Goal: Task Accomplishment & Management: Complete application form

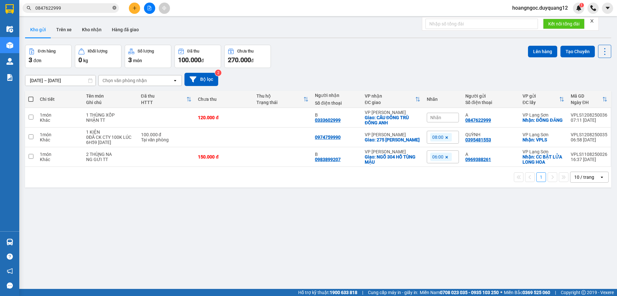
click at [114, 7] on icon "close-circle" at bounding box center [115, 8] width 4 height 4
paste input "0786000004"
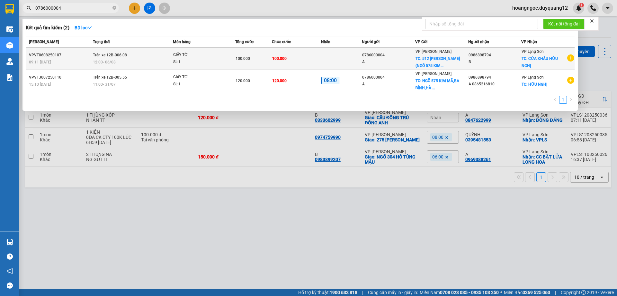
type input "0786000004"
click at [320, 62] on td "100.000" at bounding box center [296, 59] width 49 height 22
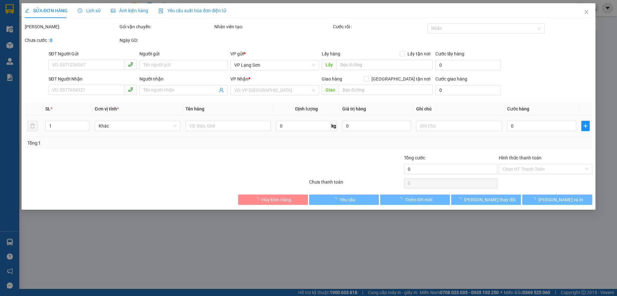
type input "0786000004"
type input "A"
checkbox input "true"
type input "512 MINH KHAI (NGÕ 575 KIM MÃ,[GEOGRAPHIC_DATA],[GEOGRAPHIC_DATA])"
type input "0986898794"
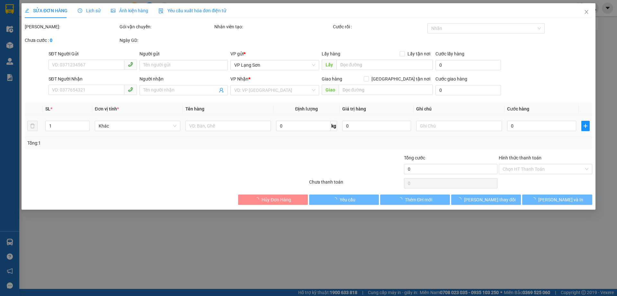
type input "B"
checkbox input "true"
type input "CỬA KHẨU HỮU NGHỊ"
type input "100.000"
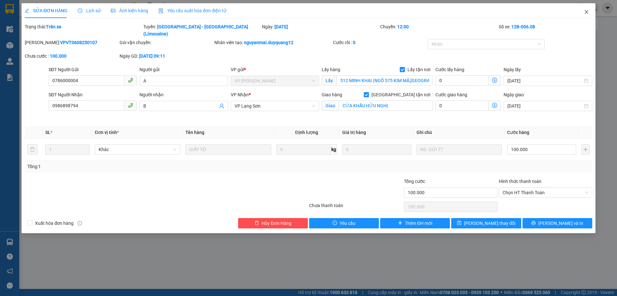
click at [585, 14] on icon "close" at bounding box center [586, 11] width 5 height 5
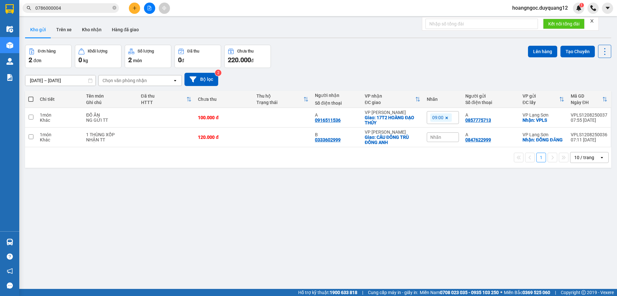
click at [88, 9] on input "0786000004" at bounding box center [73, 8] width 76 height 7
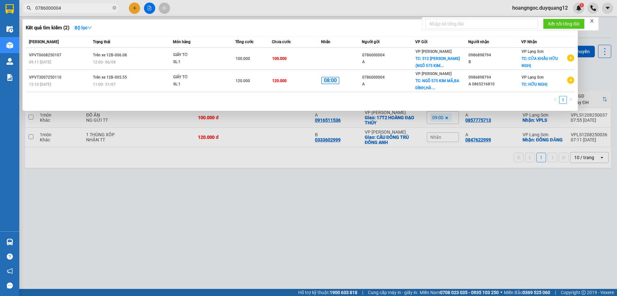
drag, startPoint x: 306, startPoint y: 222, endPoint x: 293, endPoint y: 196, distance: 29.3
click at [307, 222] on div at bounding box center [308, 148] width 617 height 296
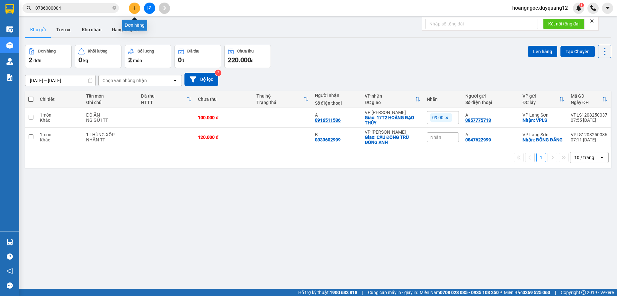
click at [133, 8] on icon "plus" at bounding box center [134, 8] width 5 height 5
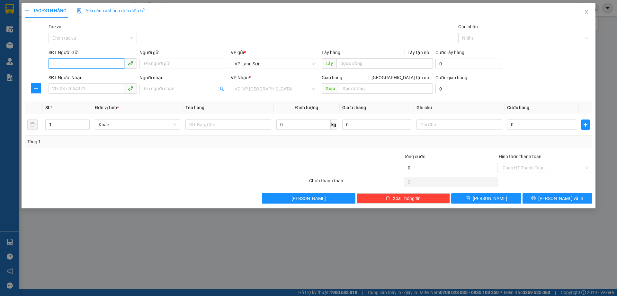
click at [94, 66] on input "SĐT Người Gửi" at bounding box center [87, 63] width 76 height 10
type input "0941135898"
click at [66, 78] on div "0941135898 - ĐEN XÔ" at bounding box center [92, 76] width 81 height 7
type input "ĐEN XÔ"
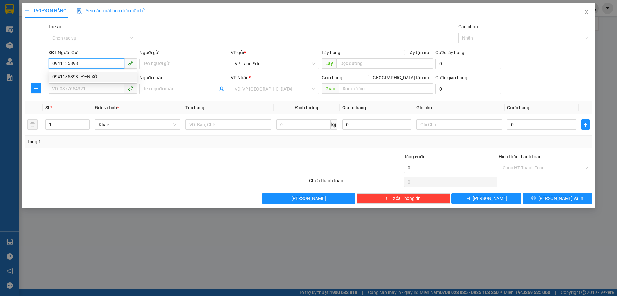
checkbox input "true"
type input "VPLS"
type input "0941135898"
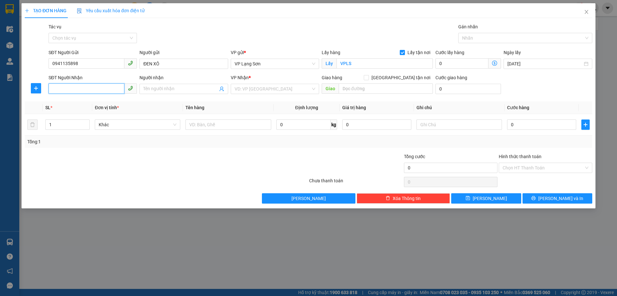
click at [72, 90] on input "SĐT Người Nhận" at bounding box center [87, 88] width 76 height 10
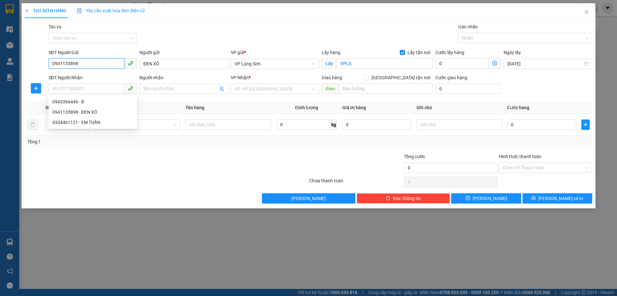
click at [88, 66] on input "0941135898" at bounding box center [87, 63] width 76 height 10
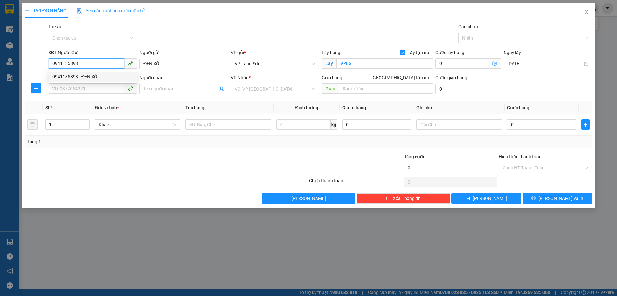
drag, startPoint x: 86, startPoint y: 62, endPoint x: 36, endPoint y: 62, distance: 49.5
click at [36, 62] on div "SĐT Người Gửi 0941135898 Người gửi ĐEN XÔ VP gửi * VP [GEOGRAPHIC_DATA] Lấy hàn…" at bounding box center [308, 60] width 569 height 23
click at [94, 64] on input "0941135898" at bounding box center [87, 63] width 76 height 10
click at [119, 50] on div "SĐT Người Gửi" at bounding box center [93, 52] width 88 height 7
click at [119, 58] on input "0941135898" at bounding box center [87, 63] width 76 height 10
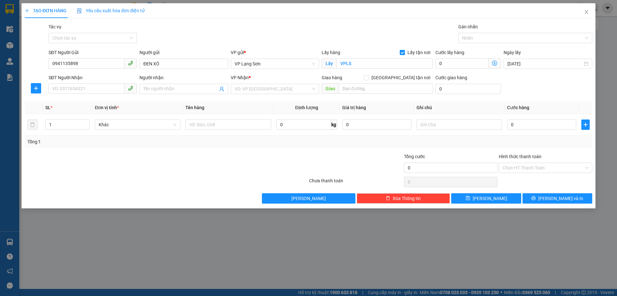
click at [242, 36] on div "Tác vụ Chọn tác vụ Gán nhãn Nhãn" at bounding box center [320, 34] width 547 height 23
click at [70, 89] on input "SĐT Người Nhận" at bounding box center [87, 88] width 76 height 10
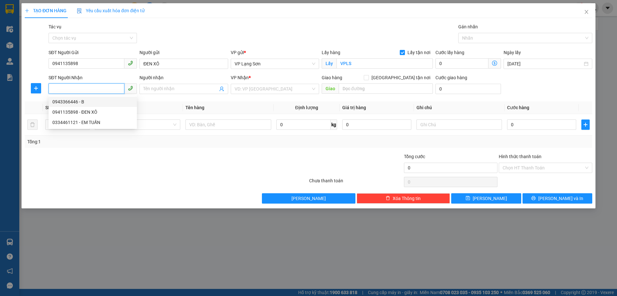
click at [76, 93] on input "SĐT Người Nhận" at bounding box center [87, 88] width 76 height 10
drag, startPoint x: 50, startPoint y: 88, endPoint x: 57, endPoint y: 92, distance: 8.1
click at [51, 88] on input "0988810886" at bounding box center [87, 88] width 76 height 10
type input "0988810886"
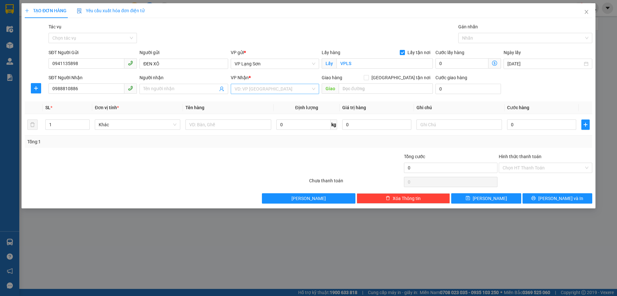
click at [264, 86] on input "search" at bounding box center [273, 89] width 76 height 10
click at [257, 102] on div "VP [PERSON_NAME]" at bounding box center [275, 101] width 81 height 7
click at [374, 87] on input "text" at bounding box center [386, 88] width 94 height 10
type input "BT1 - 16 PHUC LỢI"
click at [368, 77] on input "[GEOGRAPHIC_DATA] tận nơi" at bounding box center [366, 77] width 5 height 5
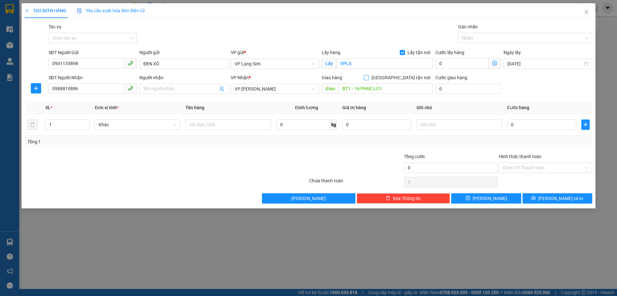
checkbox input "true"
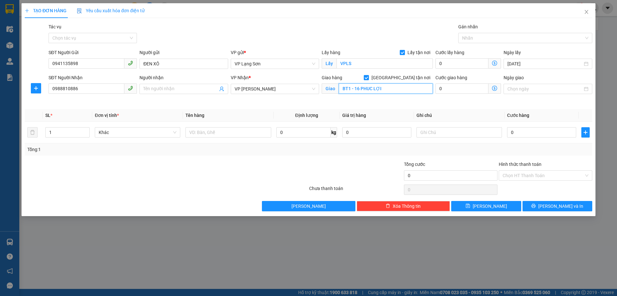
click at [373, 88] on input "BT1 - 16 PHUC LỢI" at bounding box center [386, 88] width 94 height 10
click at [408, 91] on input "BT1 - 16 PHUC LỢI" at bounding box center [386, 88] width 94 height 10
click at [524, 134] on input "0" at bounding box center [541, 132] width 69 height 10
type input "1"
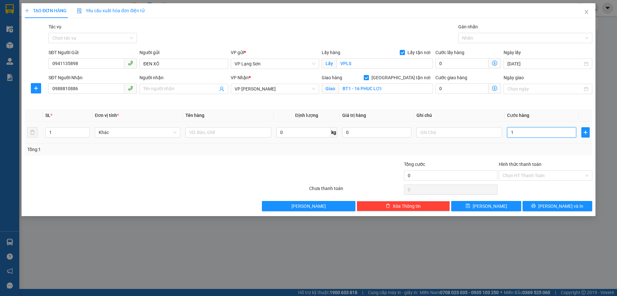
type input "1"
type input "11"
type input "110"
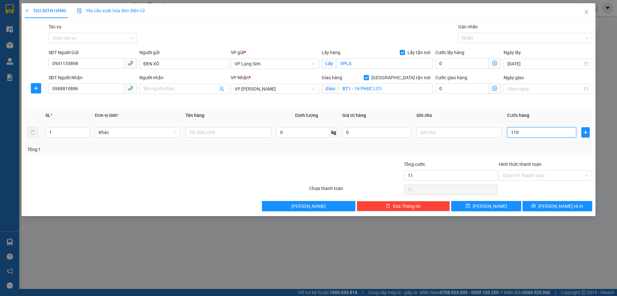
type input "110"
type input "110.000"
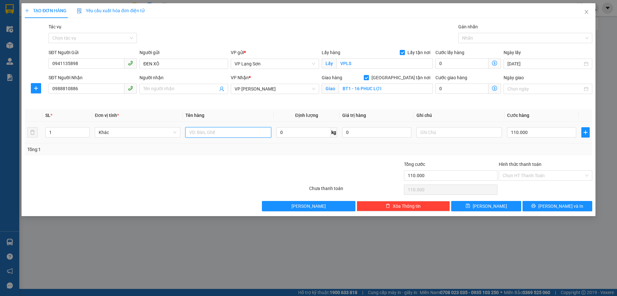
drag, startPoint x: 204, startPoint y: 129, endPoint x: 205, endPoint y: 133, distance: 5.1
click at [204, 129] on input "text" at bounding box center [229, 132] width 86 height 10
type input "N"
type input "1 KIỆN"
click at [441, 132] on input "text" at bounding box center [460, 132] width 86 height 10
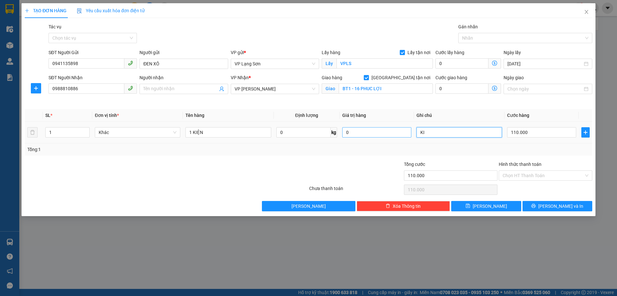
type input "K"
type input "GỬI TT"
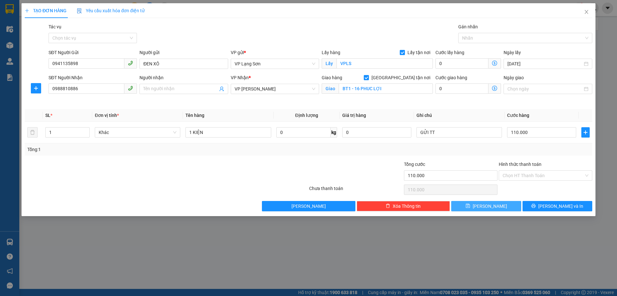
click at [473, 205] on button "[PERSON_NAME]" at bounding box center [486, 206] width 70 height 10
checkbox input "false"
type input "0"
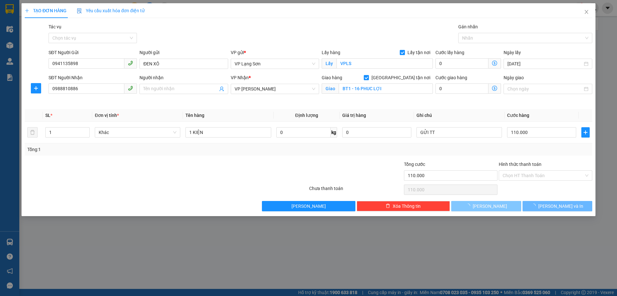
type input "0"
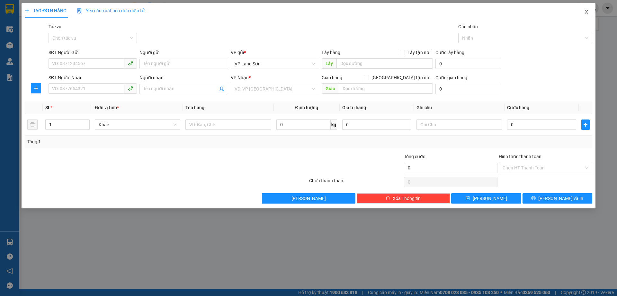
click at [587, 12] on icon "close" at bounding box center [587, 12] width 4 height 4
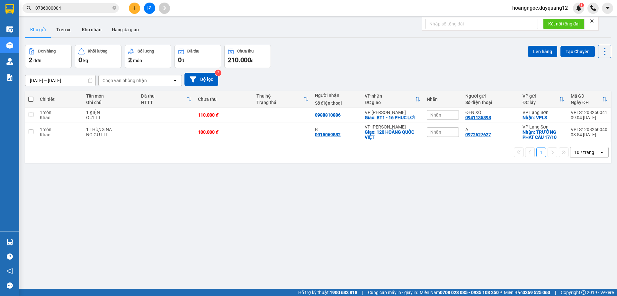
click at [437, 113] on span "Nhãn" at bounding box center [436, 114] width 11 height 5
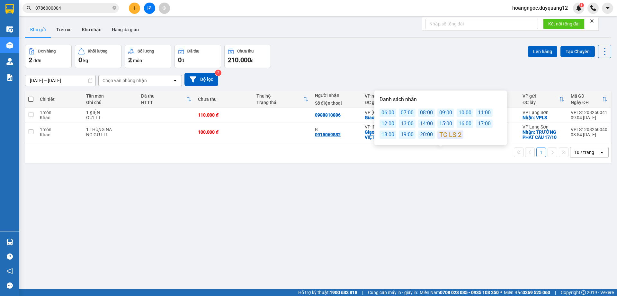
click at [464, 111] on div "10:00" at bounding box center [465, 112] width 17 height 8
click at [430, 67] on div "ver 1.8.137 Kho gửi Trên xe Kho nhận Hàng đã giao Đơn hàng 2 đơn Khối lượng 0 k…" at bounding box center [319, 167] width 592 height 296
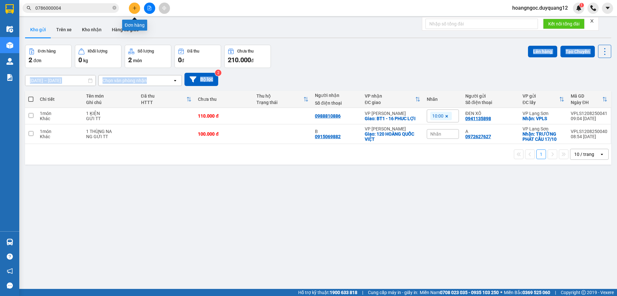
click at [133, 8] on icon "plus" at bounding box center [134, 8] width 5 height 5
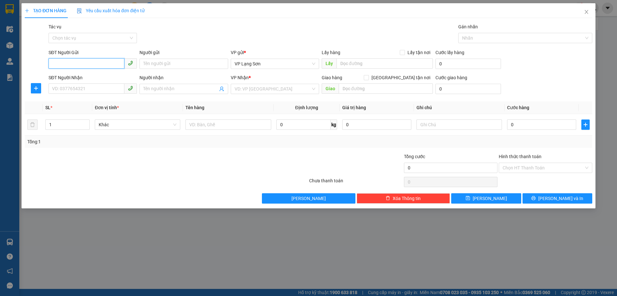
paste input "0833599331"
type input "0833599331"
click at [401, 53] on input "Lấy tận nơi" at bounding box center [402, 52] width 5 height 5
checkbox input "true"
click at [361, 62] on input "text" at bounding box center [385, 63] width 96 height 10
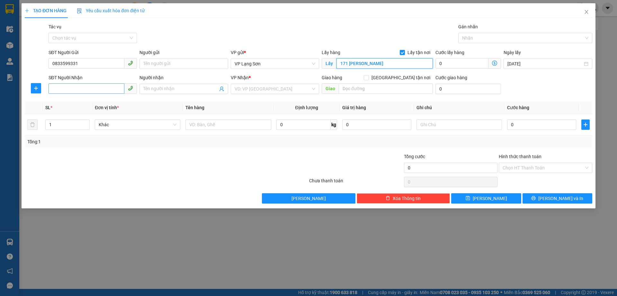
type input "171 [PERSON_NAME]"
click at [95, 87] on input "SĐT Người Nhận" at bounding box center [87, 88] width 76 height 10
type input "0976721892"
click at [250, 89] on input "search" at bounding box center [273, 89] width 76 height 10
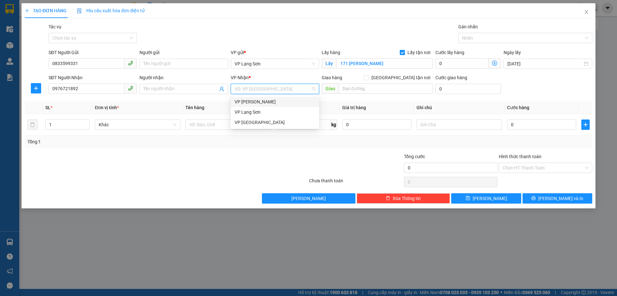
click at [253, 103] on div "VP [PERSON_NAME]" at bounding box center [275, 101] width 81 height 7
click at [368, 79] on input "[GEOGRAPHIC_DATA] tận nơi" at bounding box center [366, 77] width 5 height 5
checkbox input "true"
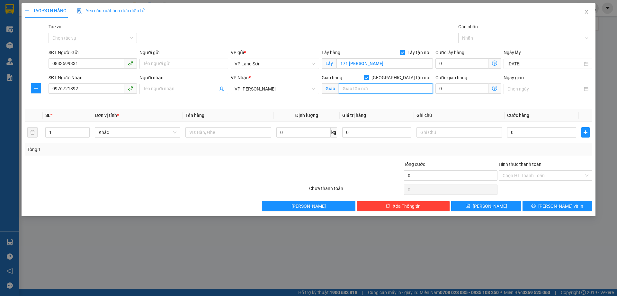
click at [359, 87] on input "text" at bounding box center [386, 88] width 94 height 10
type input "10 [PERSON_NAME]"
click at [535, 136] on input "0" at bounding box center [541, 132] width 69 height 10
type input "1"
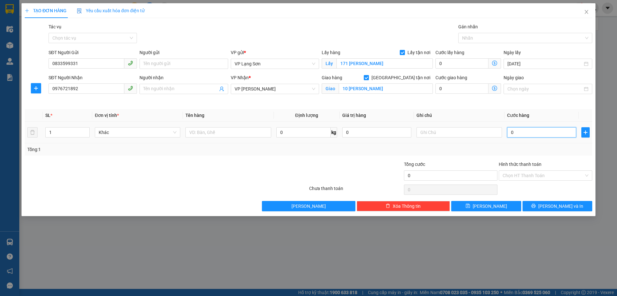
type input "1"
type input "10"
type input "100"
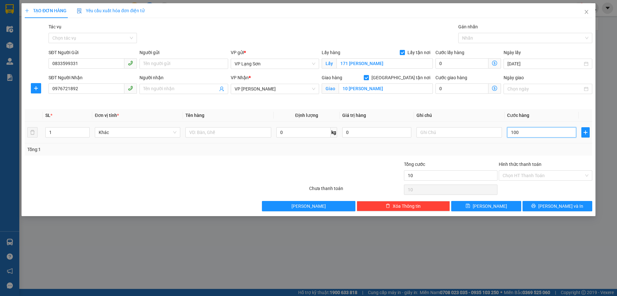
type input "100"
type input "100.000"
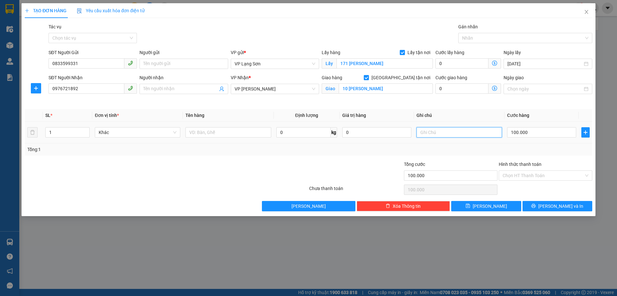
click at [459, 134] on input "text" at bounding box center [460, 132] width 86 height 10
type input "NHẬN TT"
click at [210, 133] on input "text" at bounding box center [229, 132] width 86 height 10
type input "1 HỘP BÉ"
click at [469, 211] on button "[PERSON_NAME]" at bounding box center [486, 206] width 70 height 10
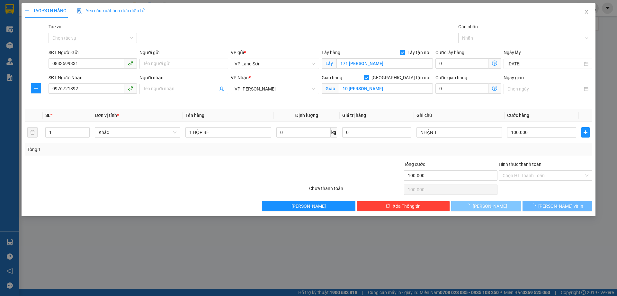
checkbox input "false"
type input "0"
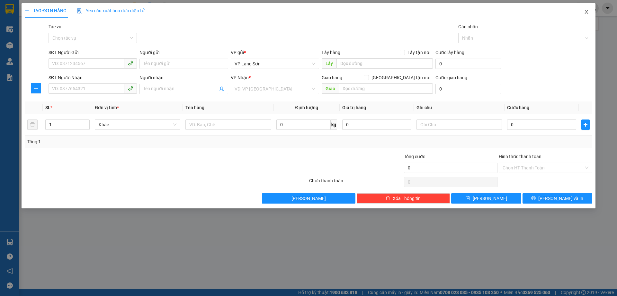
click at [587, 12] on icon "close" at bounding box center [587, 12] width 4 height 4
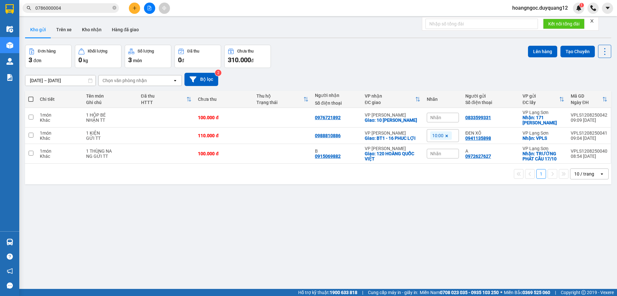
click at [438, 117] on span "Nhãn" at bounding box center [436, 117] width 11 height 5
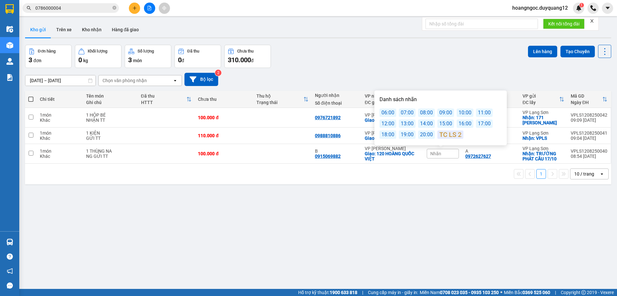
click at [467, 112] on div "10:00" at bounding box center [465, 112] width 17 height 8
click at [429, 80] on div "[DATE] – [DATE] Press the down arrow key to interact with the calendar and sele…" at bounding box center [318, 79] width 586 height 13
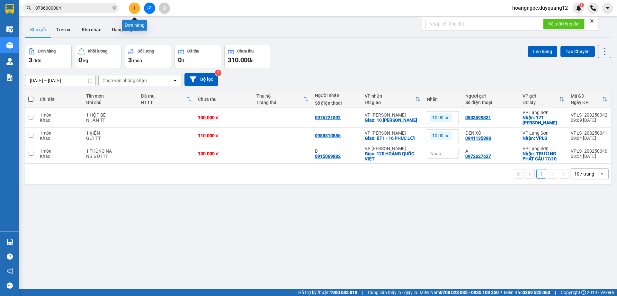
click at [136, 6] on icon "plus" at bounding box center [134, 8] width 5 height 5
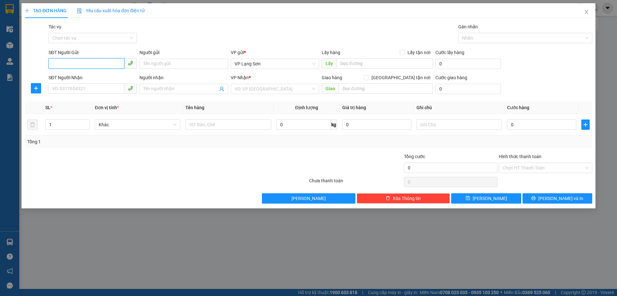
paste input "0977051986"
type input "0977051986"
click at [69, 77] on div "0977051986 - A" at bounding box center [92, 76] width 81 height 7
type input "A"
checkbox input "true"
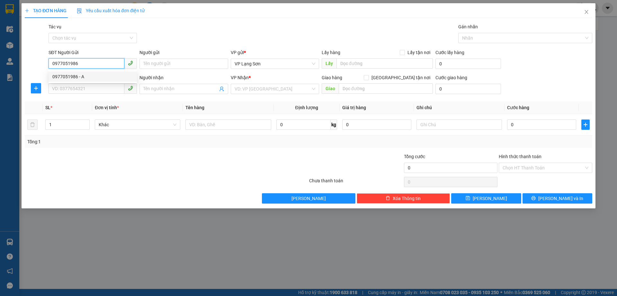
type input "[STREET_ADDRESS][PERSON_NAME]"
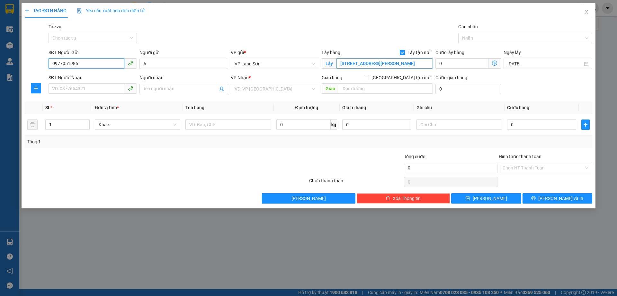
type input "0977051986"
click at [346, 63] on input "[STREET_ADDRESS][PERSON_NAME]" at bounding box center [385, 63] width 96 height 10
click at [350, 64] on input "[STREET_ADDRESS][PERSON_NAME]" at bounding box center [385, 63] width 96 height 10
click at [348, 64] on input "[STREET_ADDRESS][PERSON_NAME]" at bounding box center [385, 63] width 96 height 10
click at [275, 62] on span "VP Lạng Sơn" at bounding box center [275, 64] width 81 height 10
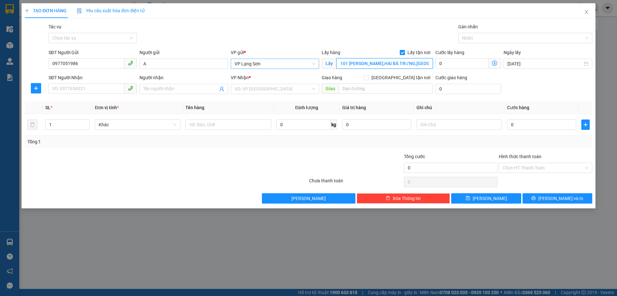
type input "101 [PERSON_NAME],HAI BÀ TRƯNG,[GEOGRAPHIC_DATA]"
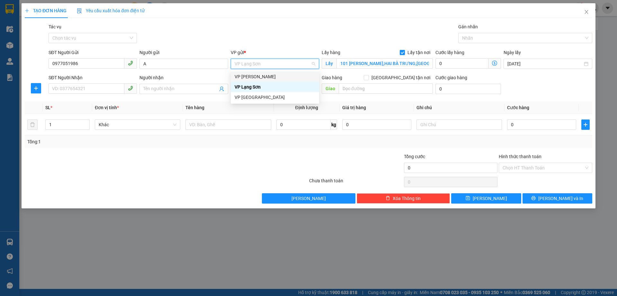
click at [259, 77] on div "VP [PERSON_NAME]" at bounding box center [275, 76] width 81 height 7
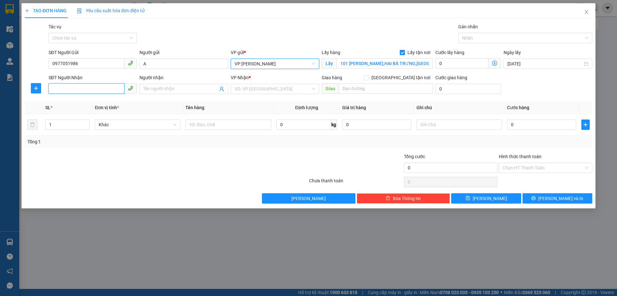
click at [76, 88] on input "SĐT Người Nhận" at bounding box center [87, 88] width 76 height 10
click at [68, 102] on div "0373484252 - b" at bounding box center [92, 101] width 81 height 7
type input "0373484252"
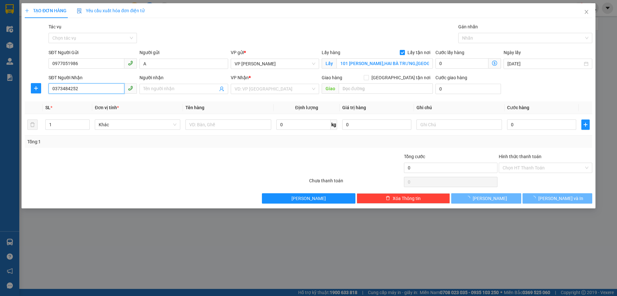
type input "b"
checkbox input "true"
type input "508 BÀ TRIỆU"
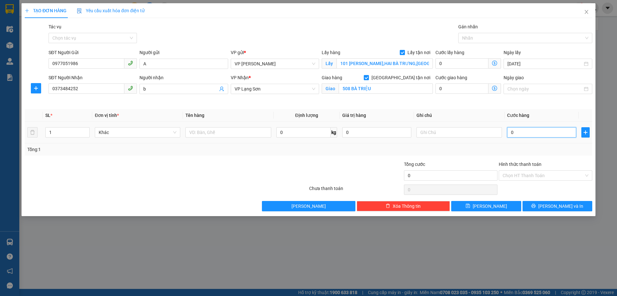
click at [538, 132] on input "0" at bounding box center [541, 132] width 69 height 10
type input "1"
type input "10"
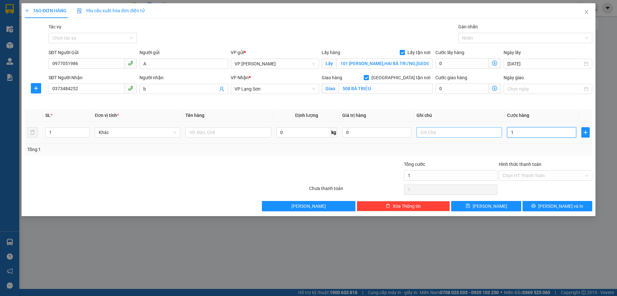
type input "10"
type input "100"
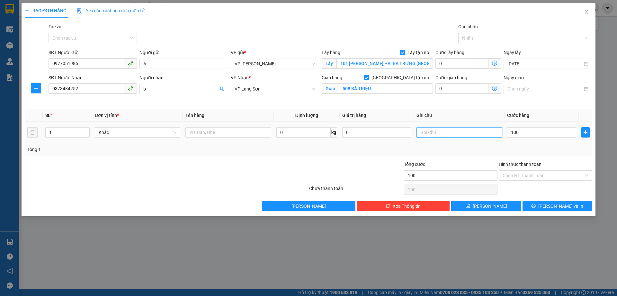
type input "100.000"
click at [435, 133] on input "text" at bounding box center [460, 132] width 86 height 10
type input "NHẬN TT"
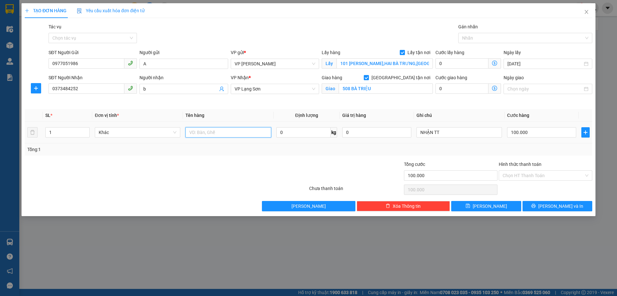
click at [225, 131] on input "text" at bounding box center [229, 132] width 86 height 10
type input "1"
type input "SÁCH"
click at [490, 207] on span "[PERSON_NAME]" at bounding box center [490, 205] width 34 height 7
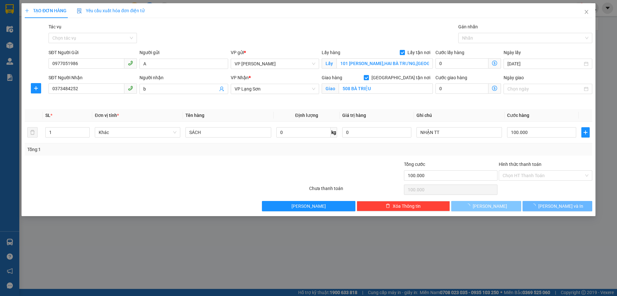
checkbox input "false"
type input "0"
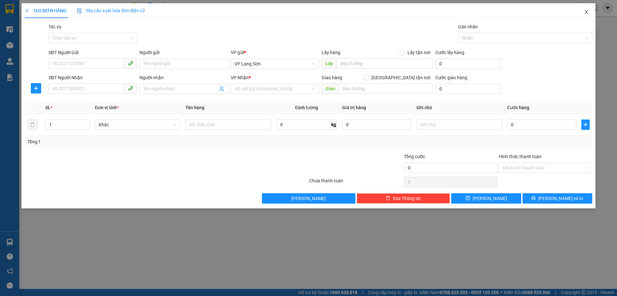
click at [588, 11] on icon "close" at bounding box center [587, 12] width 4 height 4
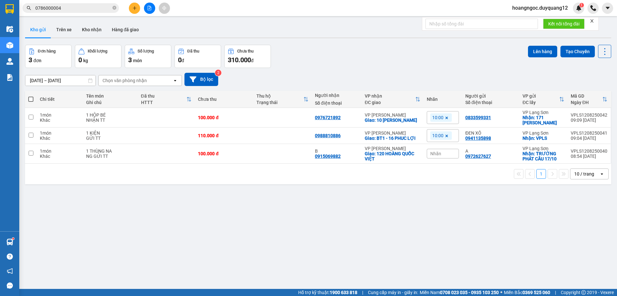
click at [132, 8] on icon "plus" at bounding box center [134, 8] width 5 height 5
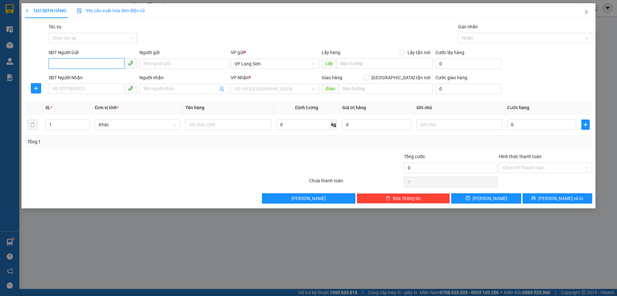
paste input "0989155388"
click at [63, 76] on div "0989155388 - A" at bounding box center [92, 76] width 81 height 7
type input "0989155388"
type input "A"
checkbox input "true"
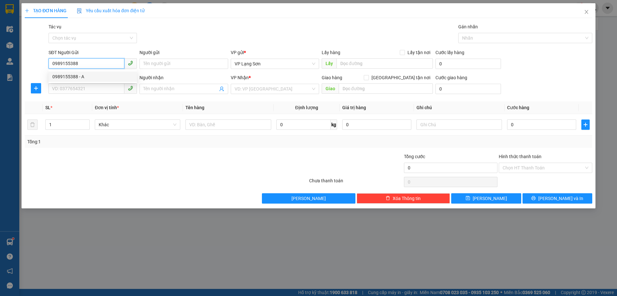
type input "Số 2 ngách 49/41 ngõ 49 [PERSON_NAME],[GEOGRAPHIC_DATA],[GEOGRAPHIC_DATA]"
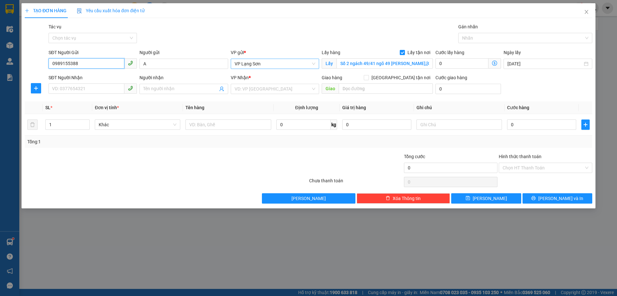
click at [272, 64] on span "VP Lạng Sơn" at bounding box center [275, 64] width 81 height 10
type input "0989155388"
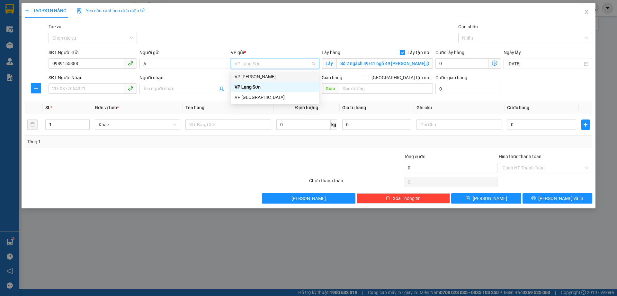
click at [253, 74] on div "VP [PERSON_NAME]" at bounding box center [275, 76] width 81 height 7
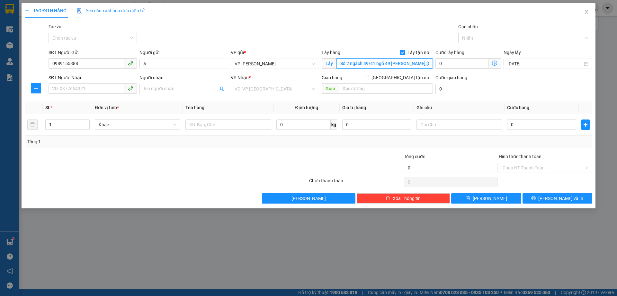
click at [379, 63] on input "Số 2 ngách 49/41 ngõ 49 [PERSON_NAME],[GEOGRAPHIC_DATA],[GEOGRAPHIC_DATA]" at bounding box center [385, 63] width 96 height 10
click at [375, 63] on input "Số 2 ngách 49/41 ngõ 49 [PERSON_NAME],[GEOGRAPHIC_DATA],[GEOGRAPHIC_DATA]" at bounding box center [385, 63] width 96 height 10
type input "34 ngõ 49 [PERSON_NAME],[GEOGRAPHIC_DATA],[GEOGRAPHIC_DATA]"
click at [72, 91] on input "SĐT Người Nhận" at bounding box center [87, 88] width 76 height 10
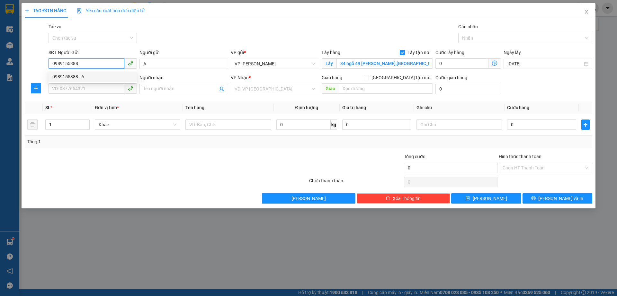
drag, startPoint x: 81, startPoint y: 64, endPoint x: 48, endPoint y: 64, distance: 33.4
click at [48, 64] on div "SĐT Người Gửi 0989155388" at bounding box center [92, 60] width 91 height 23
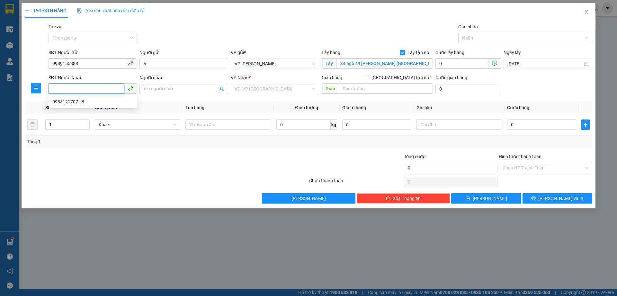
paste input "082 4 891555"
click at [53, 63] on input "0989155388" at bounding box center [87, 63] width 76 height 10
click at [64, 90] on input "082 4 891555" at bounding box center [87, 88] width 76 height 10
click at [62, 87] on input "082 4891555" at bounding box center [87, 88] width 76 height 10
click at [53, 88] on input "0824891555" at bounding box center [87, 88] width 76 height 10
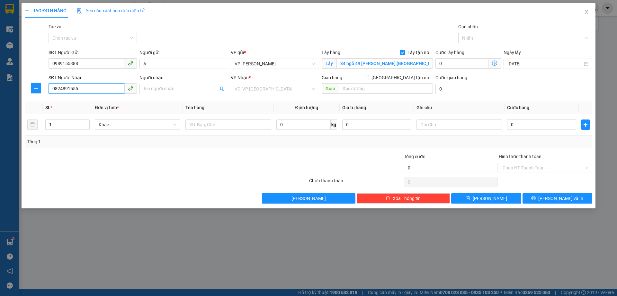
click at [92, 89] on input "0824891555" at bounding box center [87, 88] width 76 height 10
type input "0824891555"
paste input "Số 33 Đường [PERSON_NAME]"
type input "Số 33 Đường [PERSON_NAME]"
click at [277, 90] on input "search" at bounding box center [273, 89] width 76 height 10
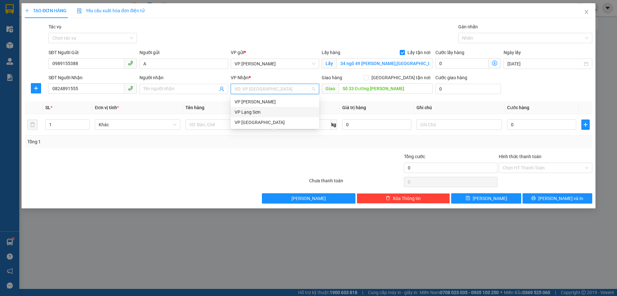
click at [262, 109] on div "VP Lạng Sơn" at bounding box center [275, 111] width 81 height 7
click at [400, 81] on div "Giao hàng [GEOGRAPHIC_DATA] tận nơi" at bounding box center [377, 79] width 111 height 10
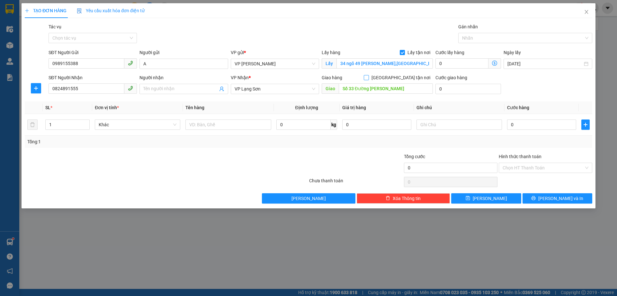
click at [368, 77] on input "[GEOGRAPHIC_DATA] tận nơi" at bounding box center [366, 77] width 5 height 5
checkbox input "true"
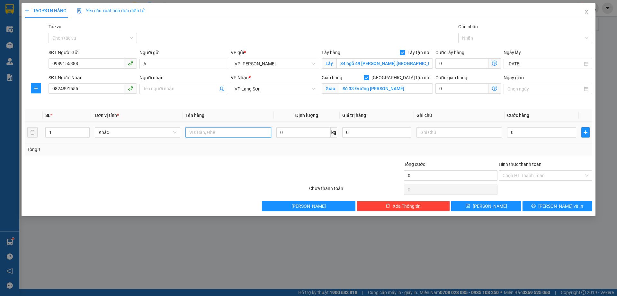
click at [207, 135] on input "text" at bounding box center [229, 132] width 86 height 10
type input "QUẤN ÁO"
click at [515, 130] on input "0" at bounding box center [541, 132] width 69 height 10
type input "1"
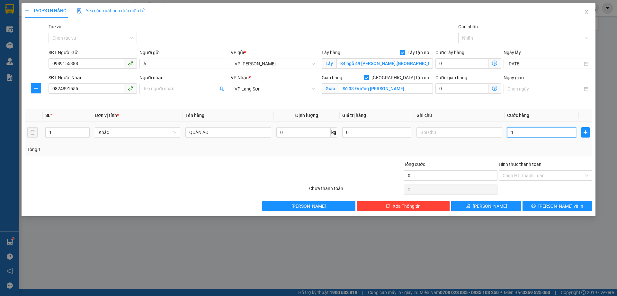
type input "1"
type input "10"
type input "100"
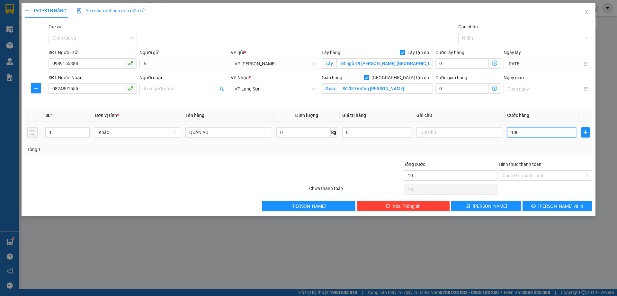
type input "100"
click at [450, 132] on input "text" at bounding box center [460, 132] width 86 height 10
type input "100.000"
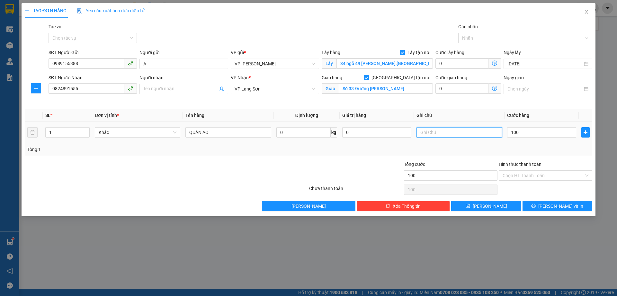
type input "100.000"
type input "NHẬN TT"
click at [488, 206] on span "[PERSON_NAME]" at bounding box center [490, 205] width 34 height 7
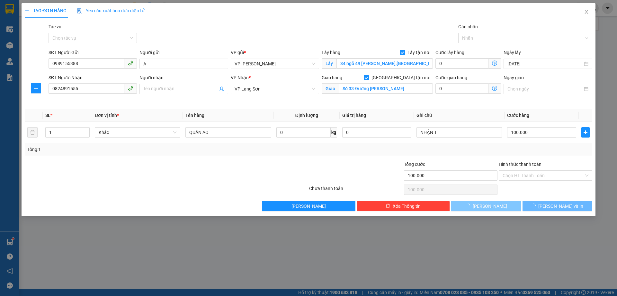
checkbox input "false"
type input "0"
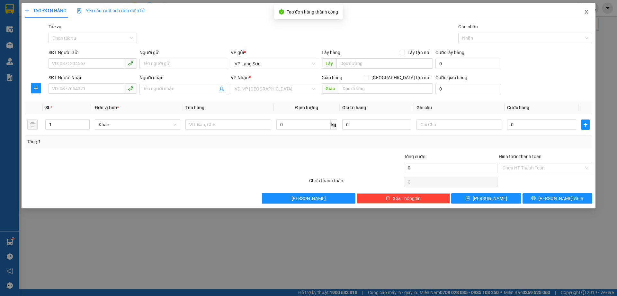
click at [587, 12] on icon "close" at bounding box center [586, 11] width 5 height 5
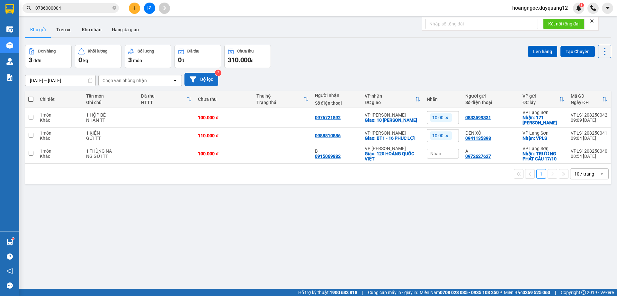
click at [206, 80] on button "Bộ lọc" at bounding box center [202, 79] width 34 height 13
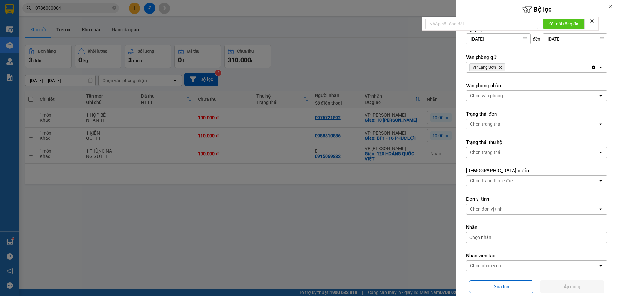
click at [537, 65] on div "VP Lạng Sơn Delete" at bounding box center [529, 67] width 125 height 10
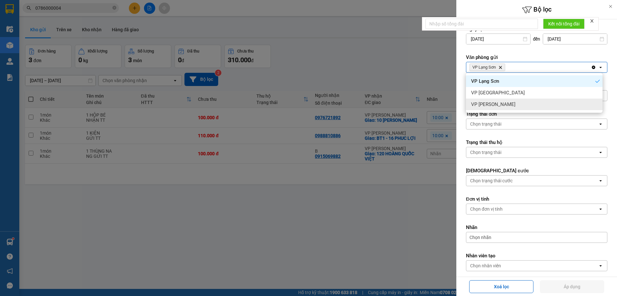
click at [499, 101] on div "VP [PERSON_NAME]" at bounding box center [534, 104] width 137 height 12
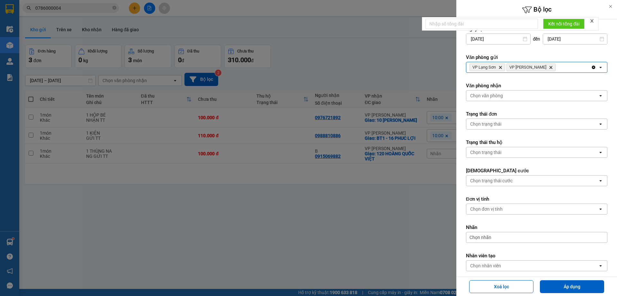
click at [493, 98] on div "Chọn văn phòng" at bounding box center [486, 95] width 33 height 6
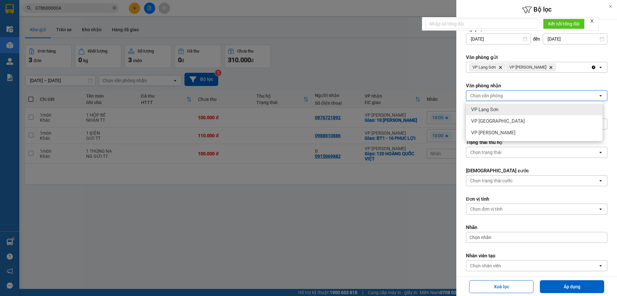
click at [488, 106] on span "VP Lạng Sơn" at bounding box center [484, 109] width 27 height 6
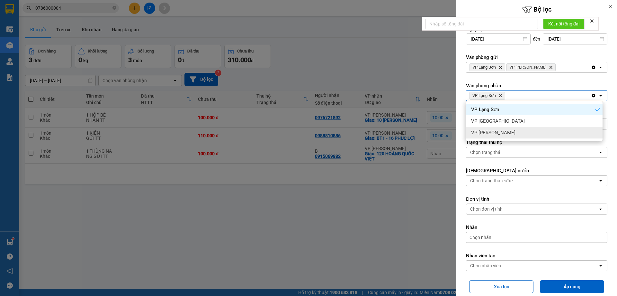
click at [503, 138] on ul "VP Lạng Sơn VP [GEOGRAPHIC_DATA] VP [PERSON_NAME]" at bounding box center [534, 121] width 137 height 40
click at [503, 134] on div "VP [PERSON_NAME]" at bounding box center [534, 133] width 137 height 12
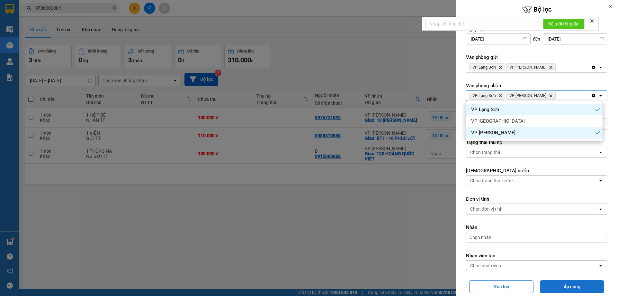
click at [562, 288] on button "Áp dụng" at bounding box center [572, 286] width 64 height 13
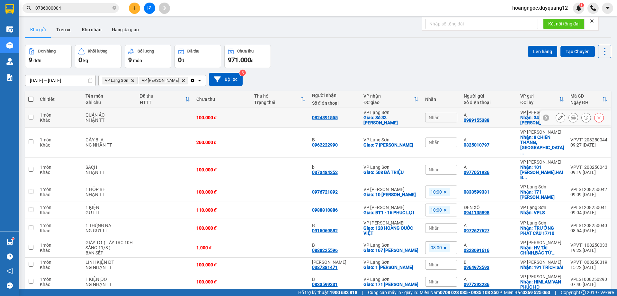
click at [559, 119] on button at bounding box center [560, 117] width 9 height 11
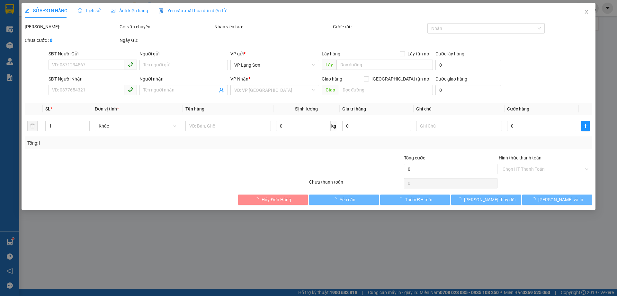
type input "0989155388"
type input "A"
checkbox input "true"
type input "34 ngõ 49 [PERSON_NAME],[GEOGRAPHIC_DATA],[GEOGRAPHIC_DATA]"
type input "0824891555"
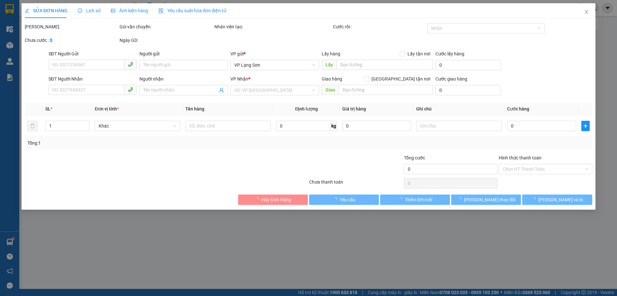
checkbox input "true"
type input "Số 33 Đường [PERSON_NAME]"
type input "100.000"
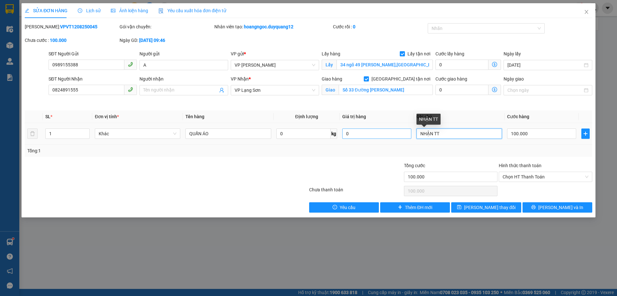
drag, startPoint x: 445, startPoint y: 133, endPoint x: 370, endPoint y: 133, distance: 74.6
click at [373, 133] on tr "1 Khác QUẤN ÁO 0 kg 0 NHẬN TT 100.000" at bounding box center [309, 134] width 568 height 22
type input "GỬI TT"
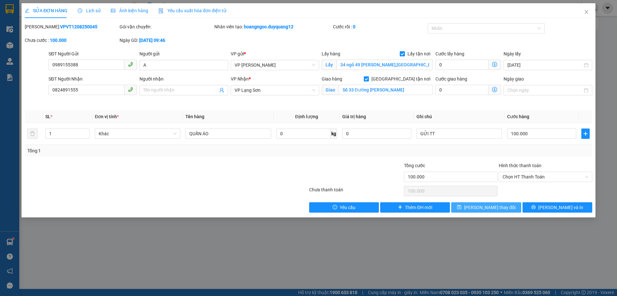
click at [492, 207] on span "[PERSON_NAME] thay đổi" at bounding box center [489, 207] width 51 height 7
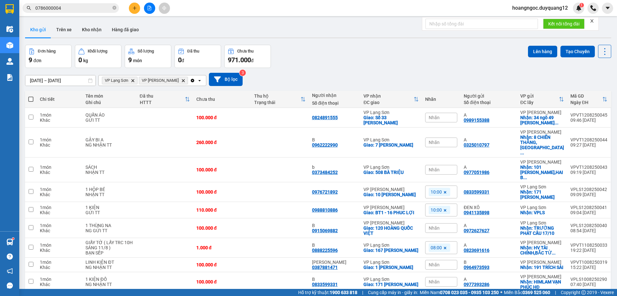
click at [434, 117] on span "Nhãn" at bounding box center [434, 117] width 11 height 5
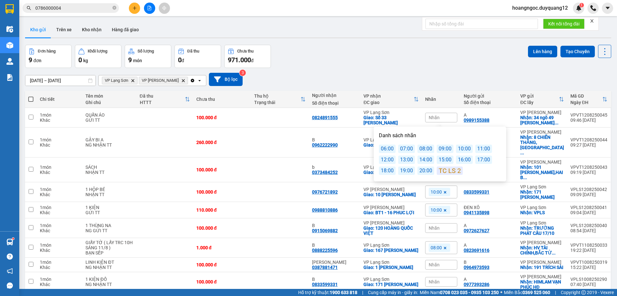
click at [422, 160] on div "14:00" at bounding box center [426, 159] width 17 height 8
click at [407, 45] on div "Đơn hàng 9 đơn Khối lượng 0 kg Số lượng 9 món Đã thu 0 đ Chưa thu 971.000 đ Lên…" at bounding box center [318, 56] width 586 height 23
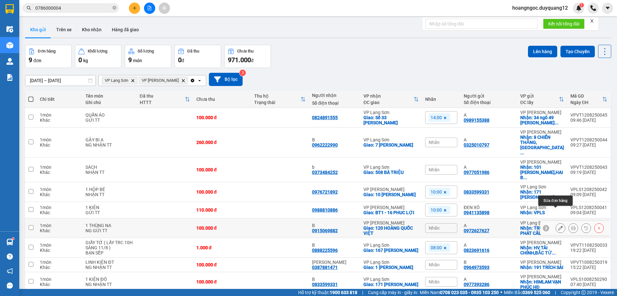
click at [559, 225] on icon at bounding box center [561, 227] width 5 height 5
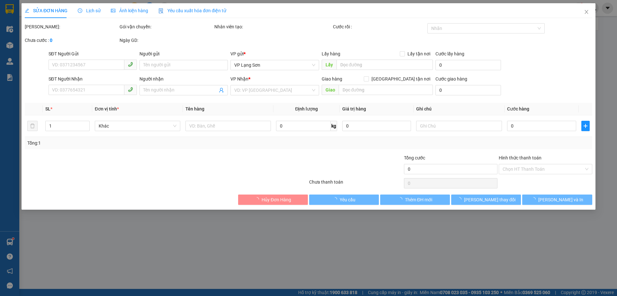
type input "0972627627"
type input "A"
checkbox input "true"
type input "TRƯỜNG PHÁT CẦU 17/10"
type input "0915069882"
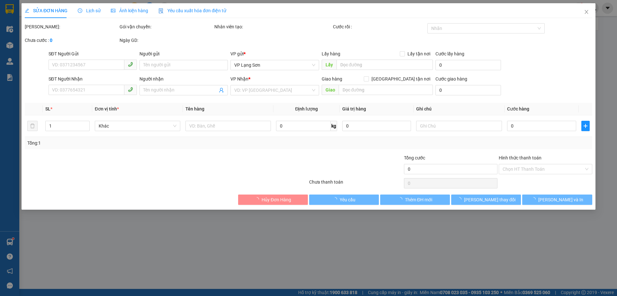
type input "B"
checkbox input "true"
type input "120 HOÀNG QUỐC VIỆT"
type input "100.000"
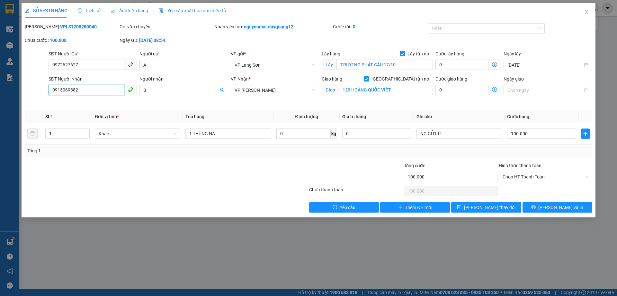
drag, startPoint x: 82, startPoint y: 90, endPoint x: 40, endPoint y: 91, distance: 42.1
click at [40, 91] on div "SĐT Người Nhận 0915069882 0915069882 Người nhận B VP Nhận * VP Minh Khai Giao h…" at bounding box center [308, 90] width 569 height 30
type input "B 0915069882"
click at [87, 89] on input "SĐT Người Nhận" at bounding box center [87, 90] width 76 height 10
type input "0982276929"
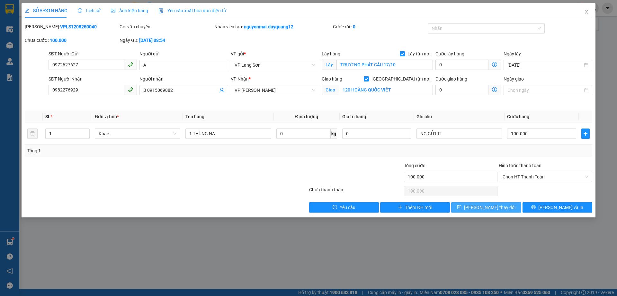
click at [486, 209] on span "[PERSON_NAME] thay đổi" at bounding box center [489, 207] width 51 height 7
